Goal: Information Seeking & Learning: Learn about a topic

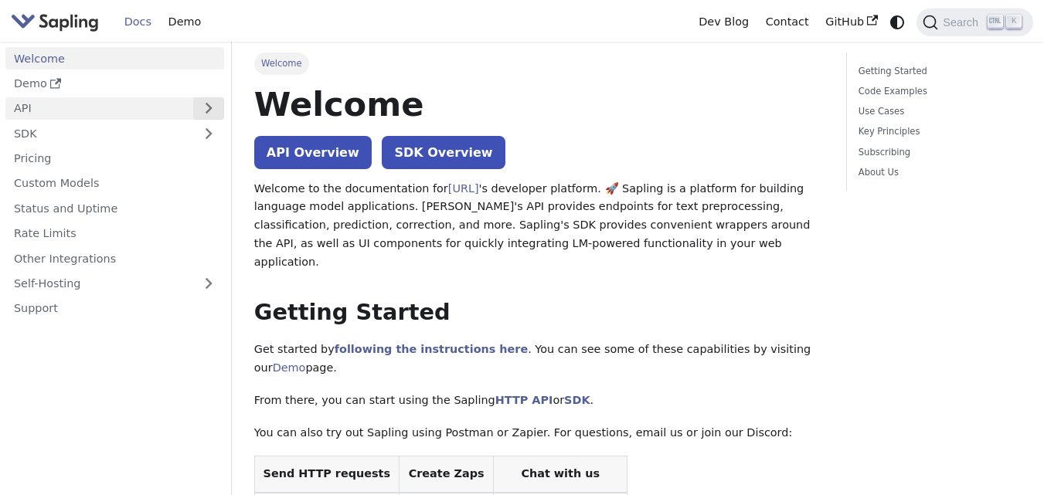
click at [213, 110] on button "Expand sidebar category 'API'" at bounding box center [208, 108] width 31 height 22
